Goal: Entertainment & Leisure: Consume media (video, audio)

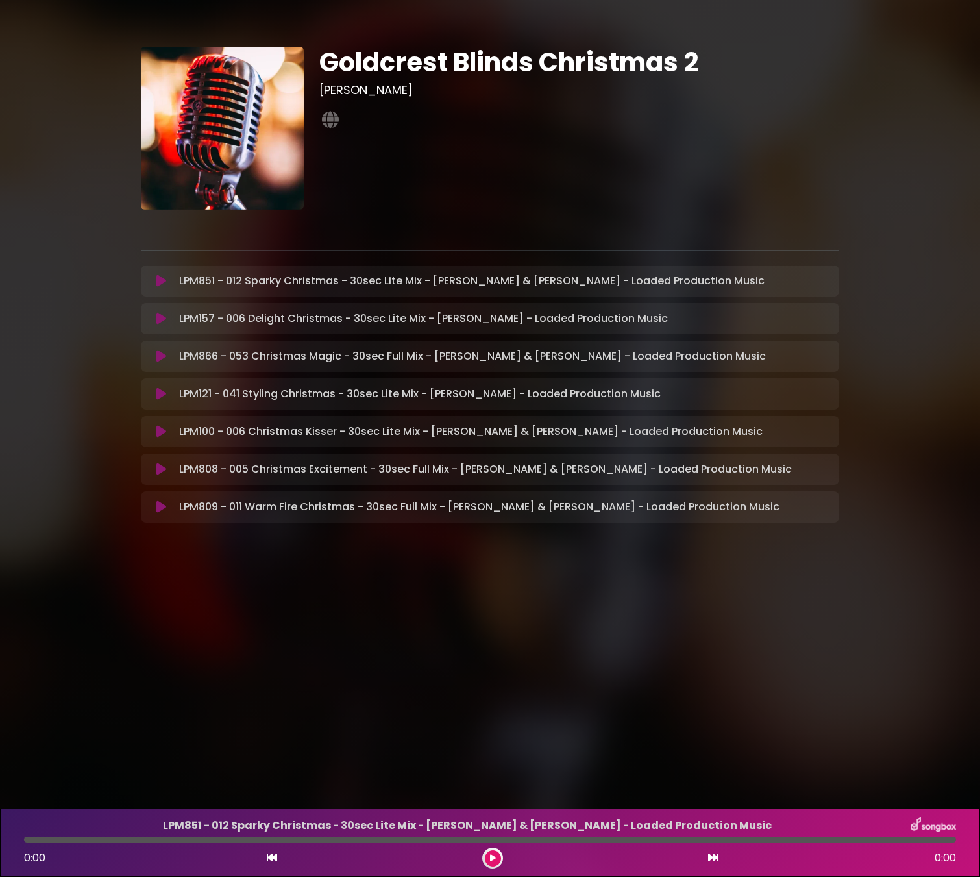
click at [150, 279] on button at bounding box center [161, 280] width 25 height 13
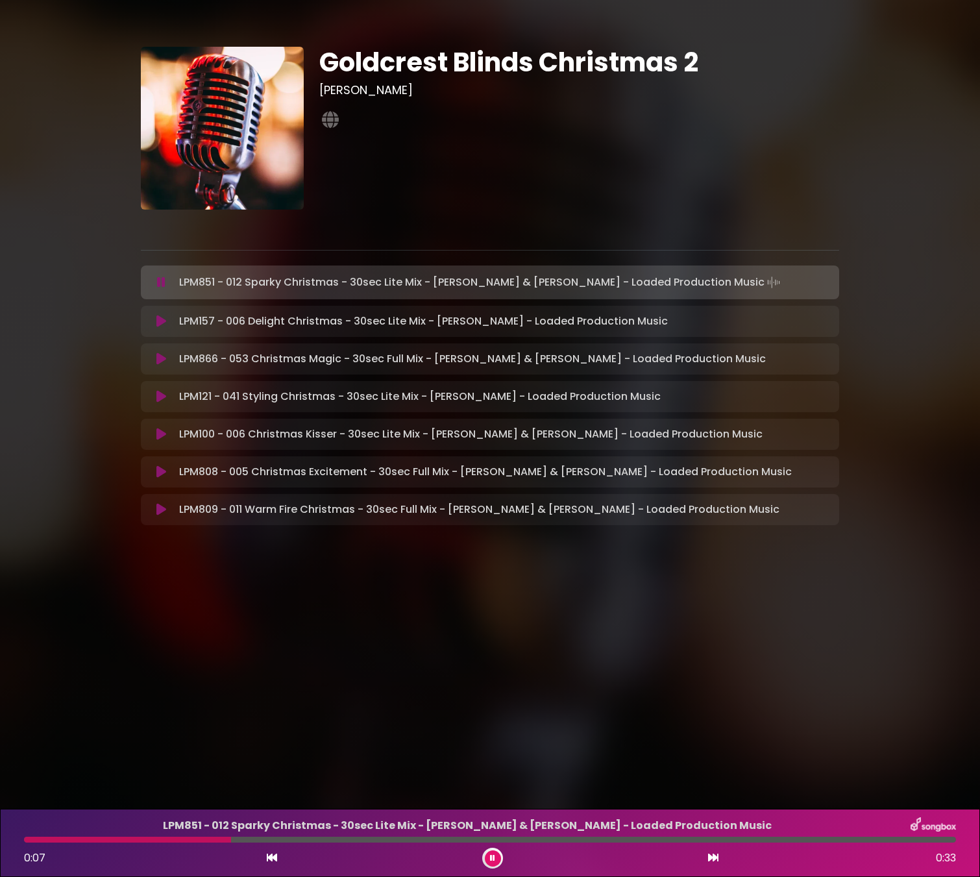
click at [162, 317] on icon at bounding box center [161, 321] width 10 height 13
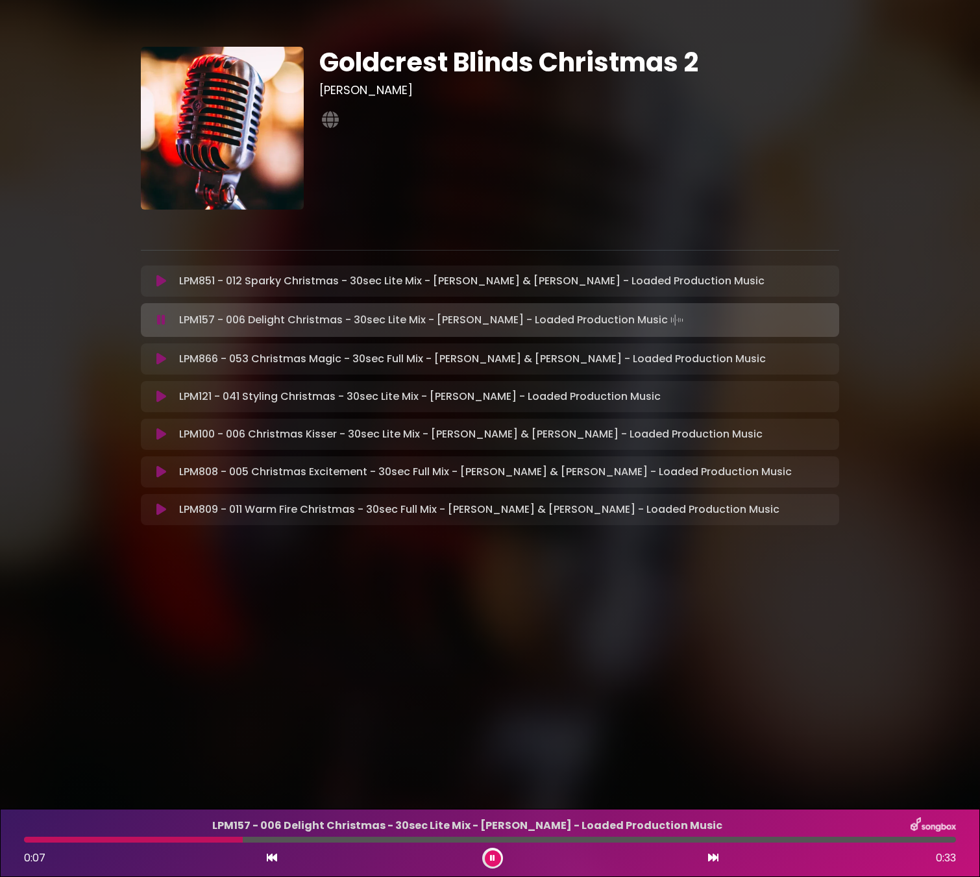
click at [162, 358] on icon at bounding box center [161, 358] width 10 height 13
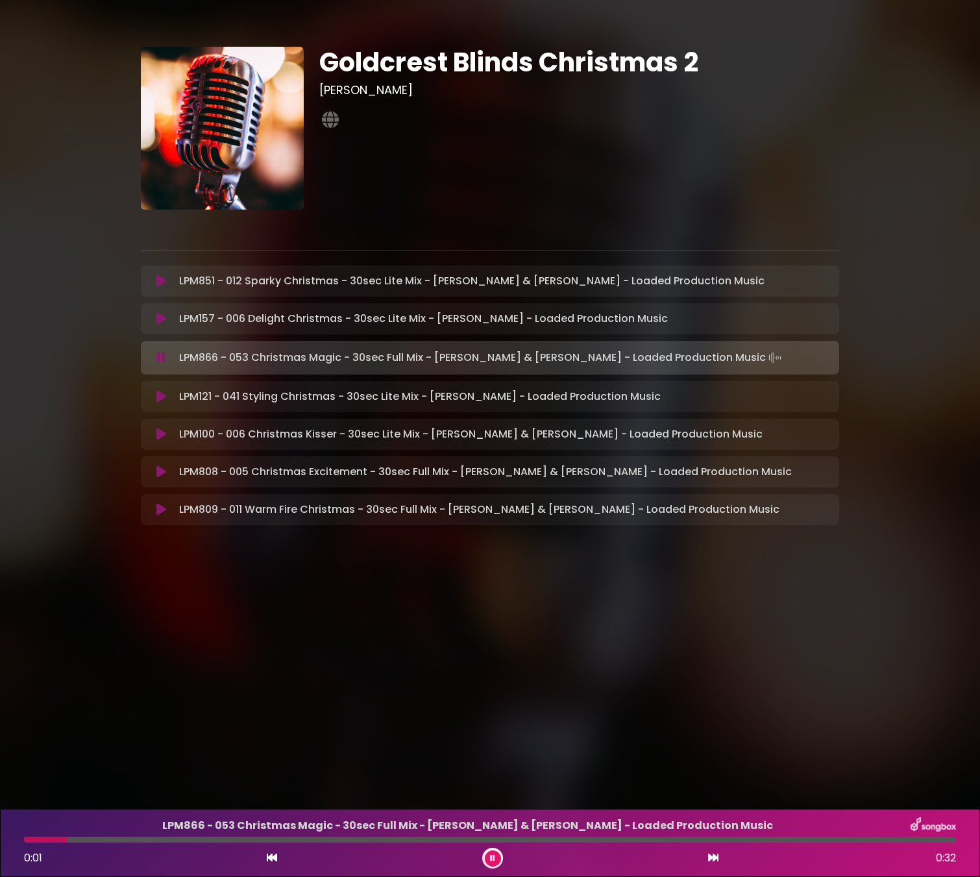
click at [158, 361] on icon at bounding box center [161, 357] width 8 height 13
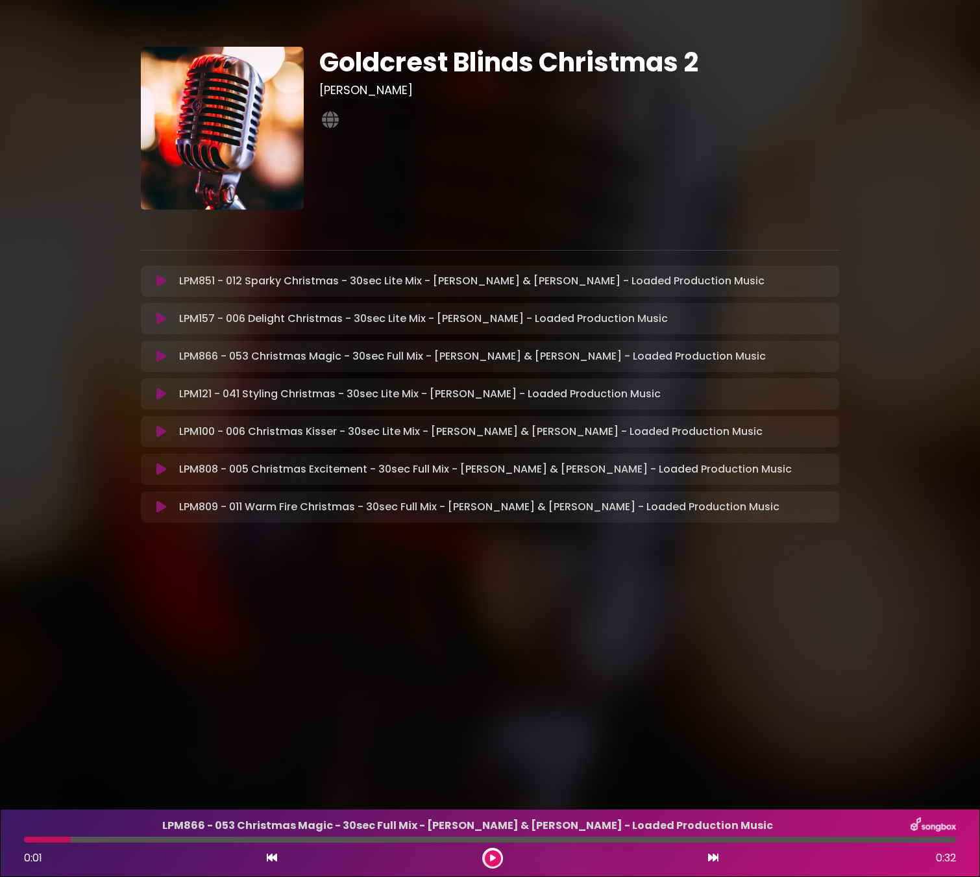
click at [160, 358] on icon at bounding box center [161, 356] width 10 height 13
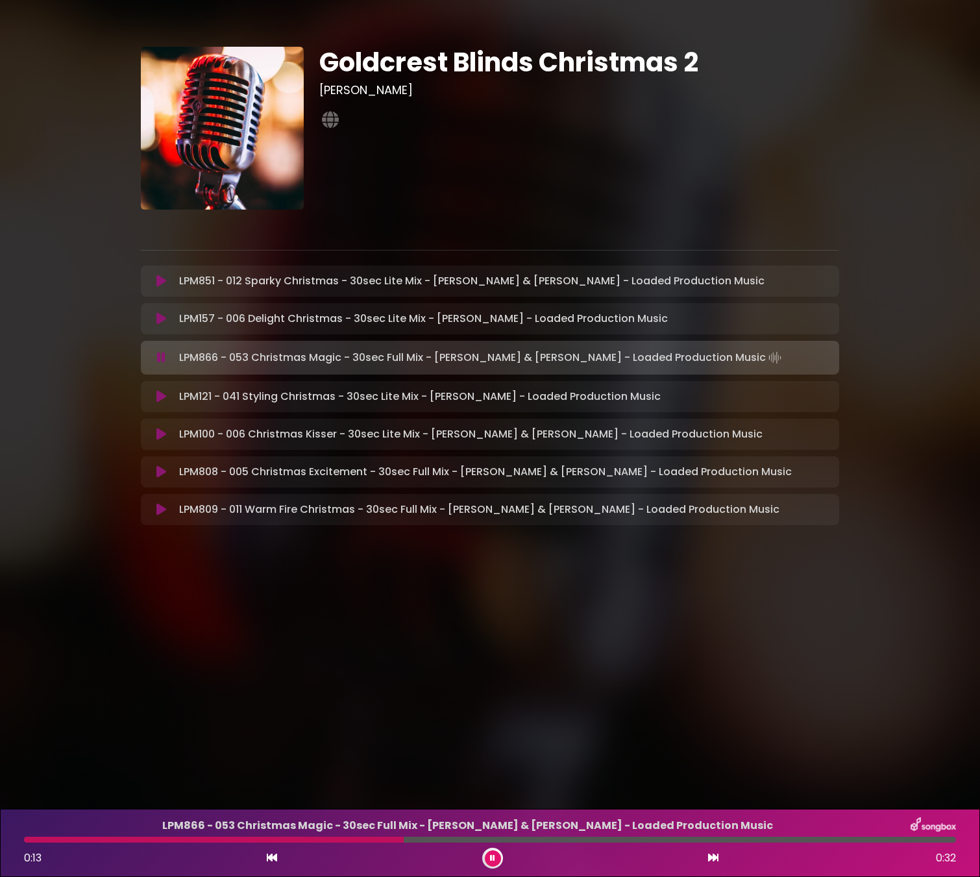
click at [157, 396] on icon at bounding box center [161, 396] width 10 height 13
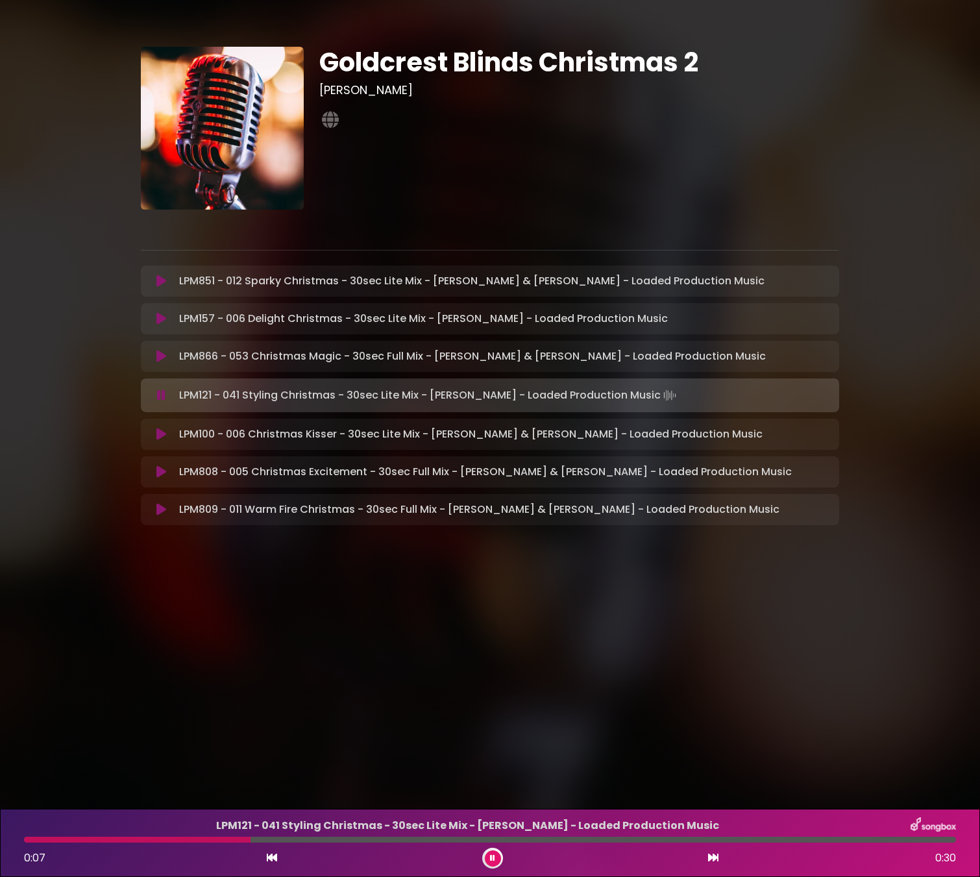
click at [162, 432] on icon at bounding box center [161, 434] width 10 height 13
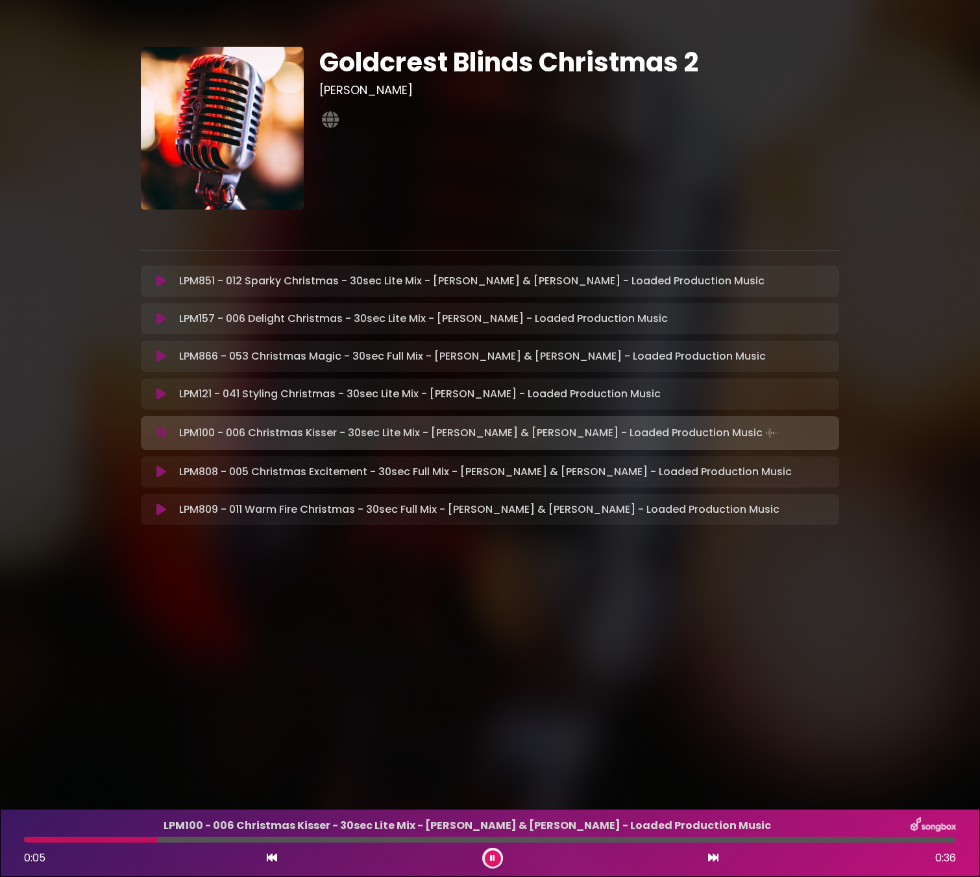
click at [164, 470] on icon at bounding box center [161, 471] width 10 height 13
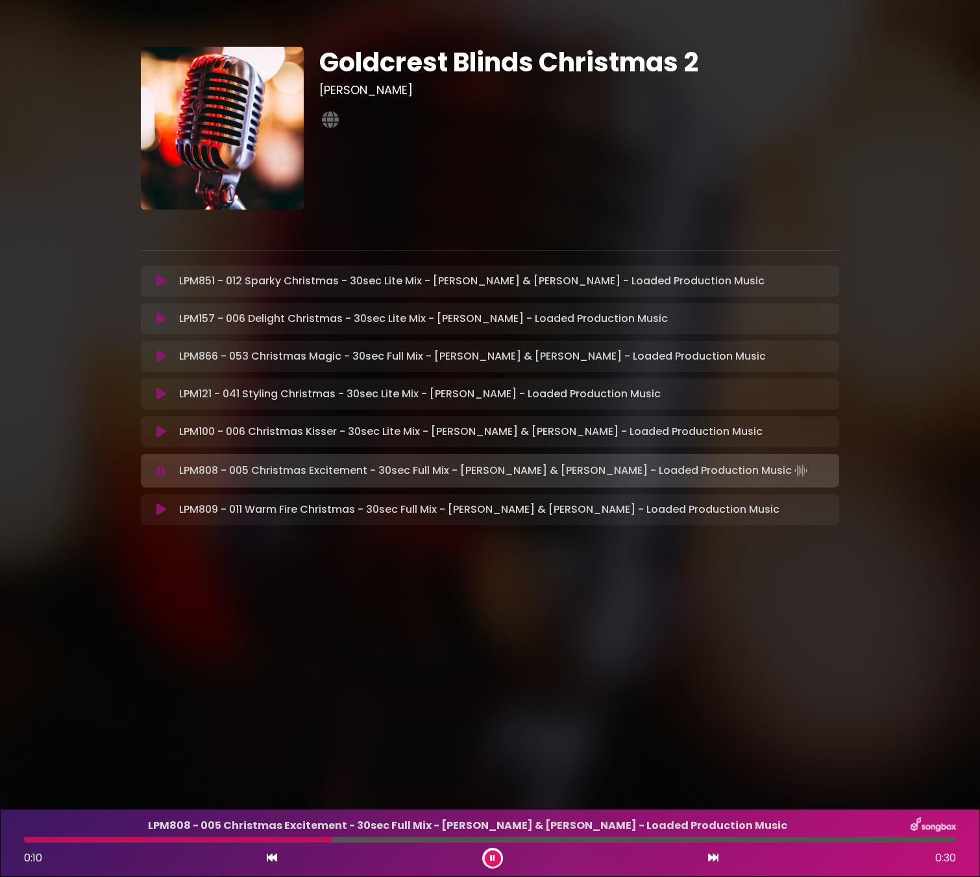
click at [160, 509] on icon at bounding box center [161, 509] width 10 height 13
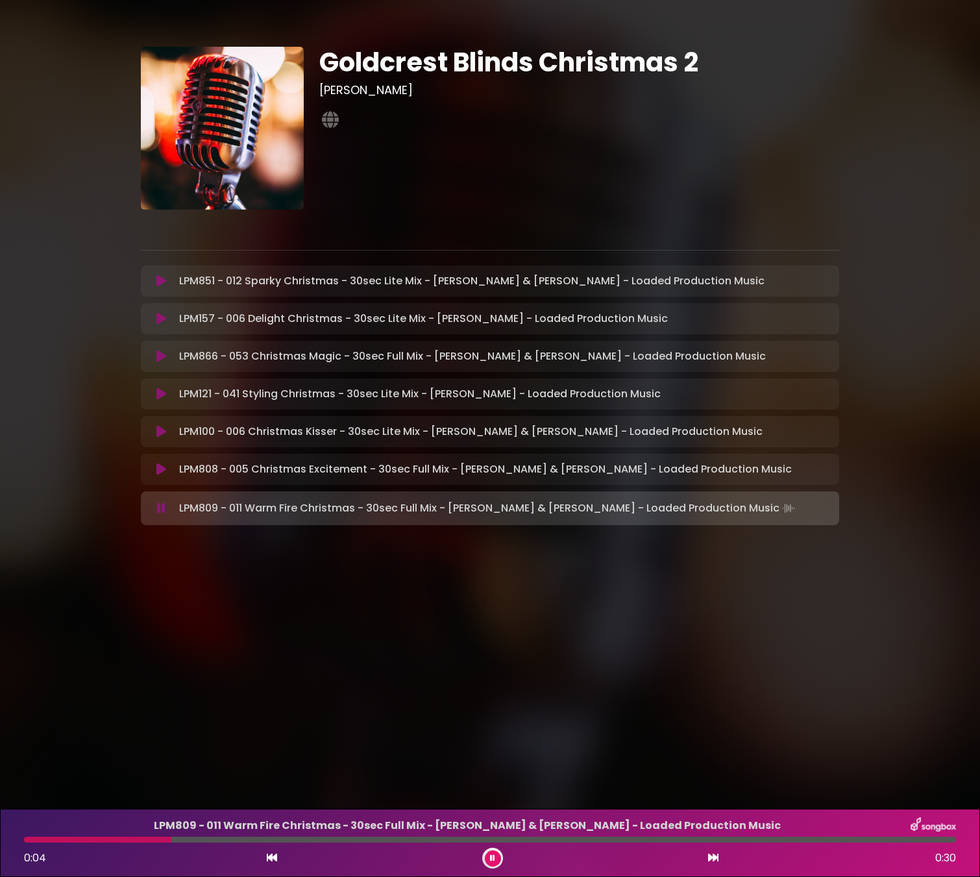
click at [160, 394] on icon at bounding box center [161, 393] width 10 height 13
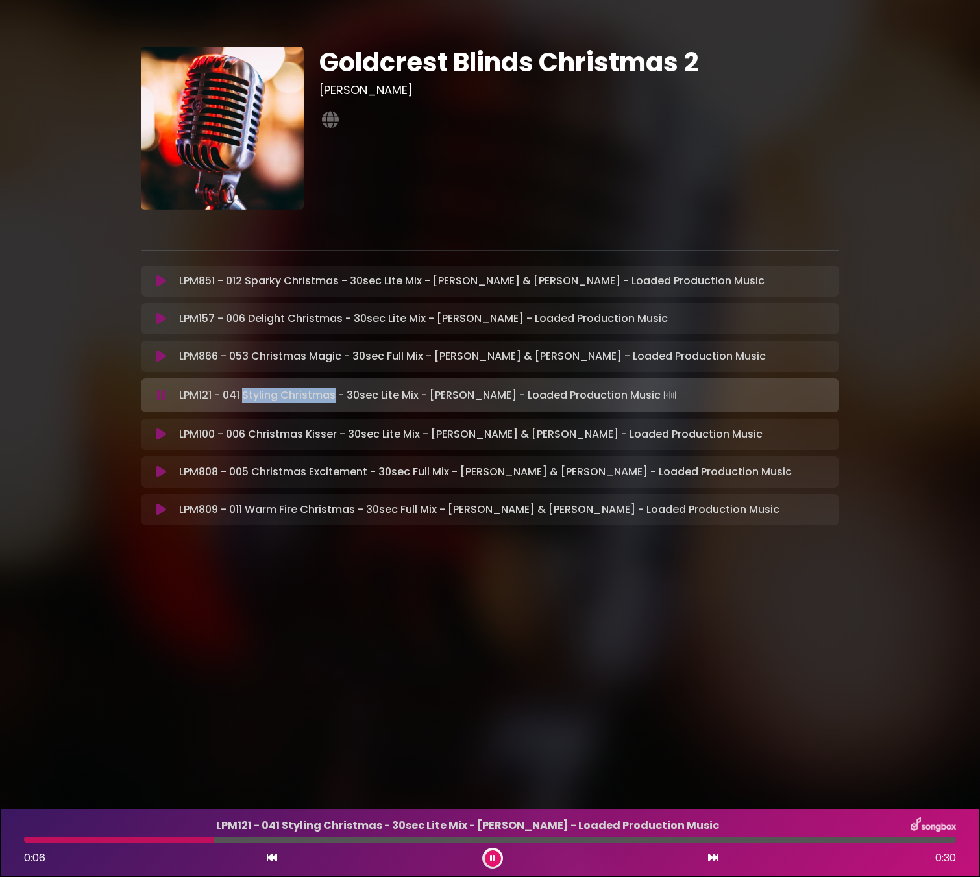
drag, startPoint x: 243, startPoint y: 391, endPoint x: 334, endPoint y: 396, distance: 91.0
click at [334, 396] on p "LPM121 - 041 Styling Christmas - 30sec Lite Mix - [PERSON_NAME] - Loaded Produc…" at bounding box center [505, 395] width 652 height 18
copy p "Styling Christmas"
click at [158, 396] on icon at bounding box center [161, 395] width 8 height 13
